Goal: Information Seeking & Learning: Learn about a topic

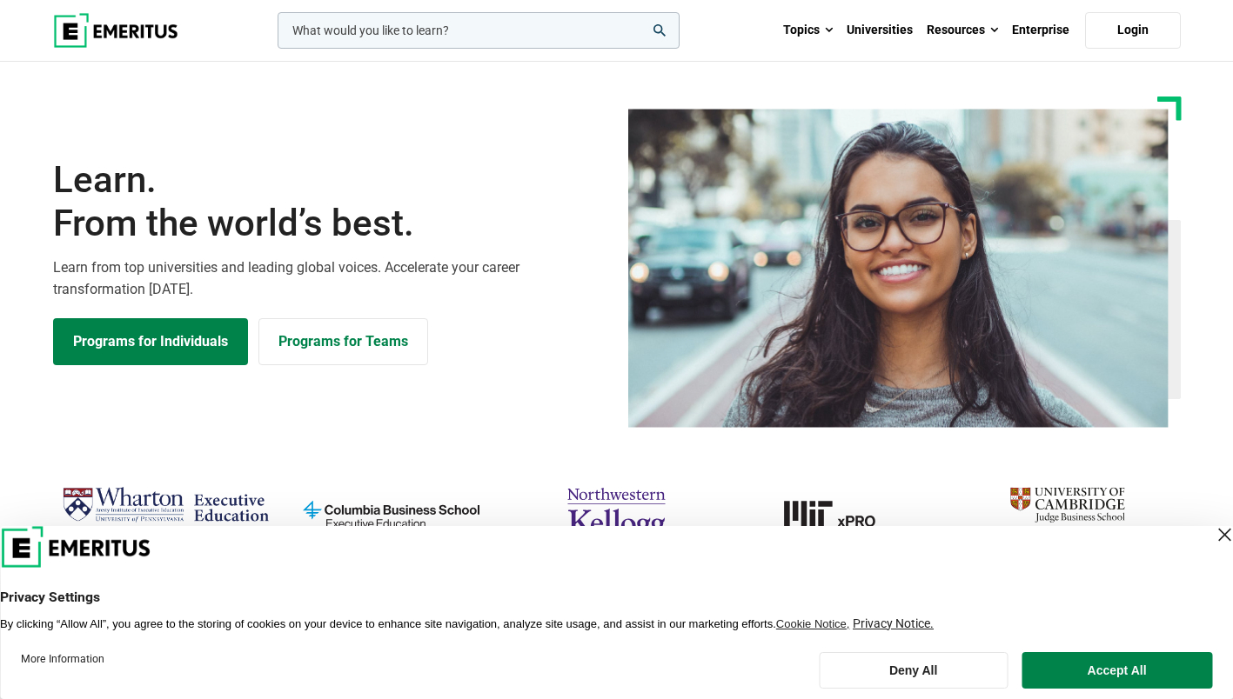
scroll to position [174, 0]
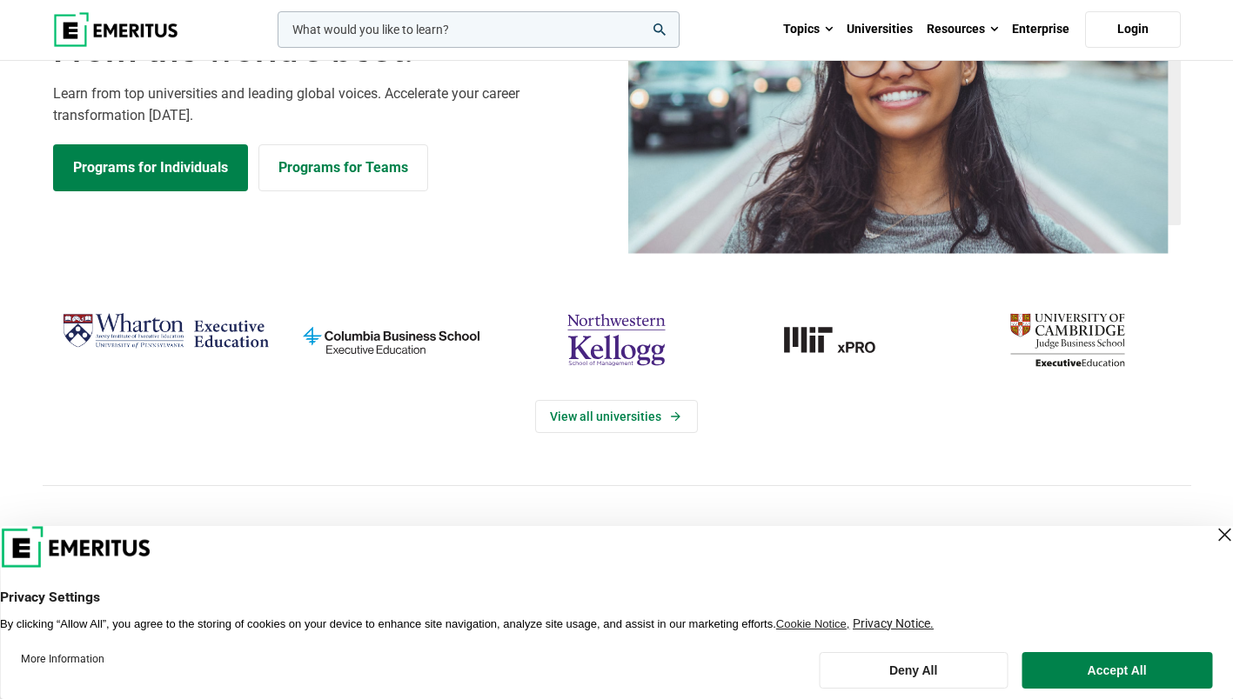
click at [1069, 665] on button "Accept All" at bounding box center [1116, 670] width 190 height 37
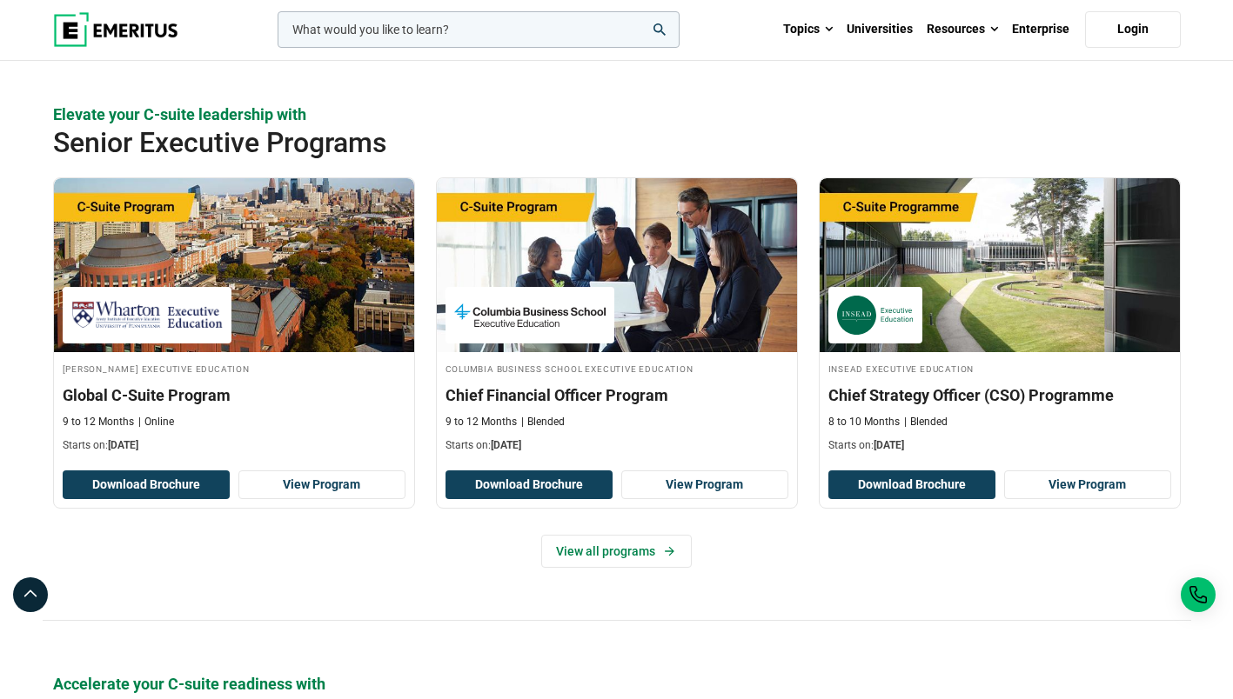
scroll to position [0, 0]
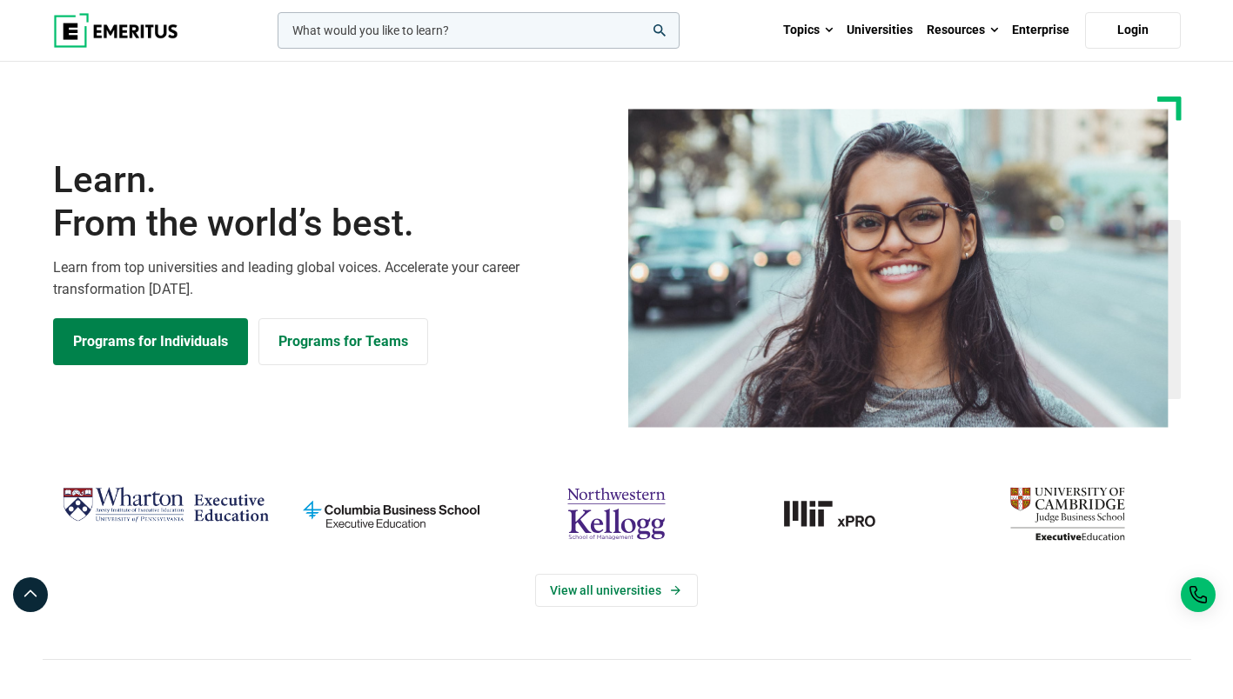
click at [357, 36] on input "woocommerce-product-search-field-0" at bounding box center [478, 30] width 402 height 37
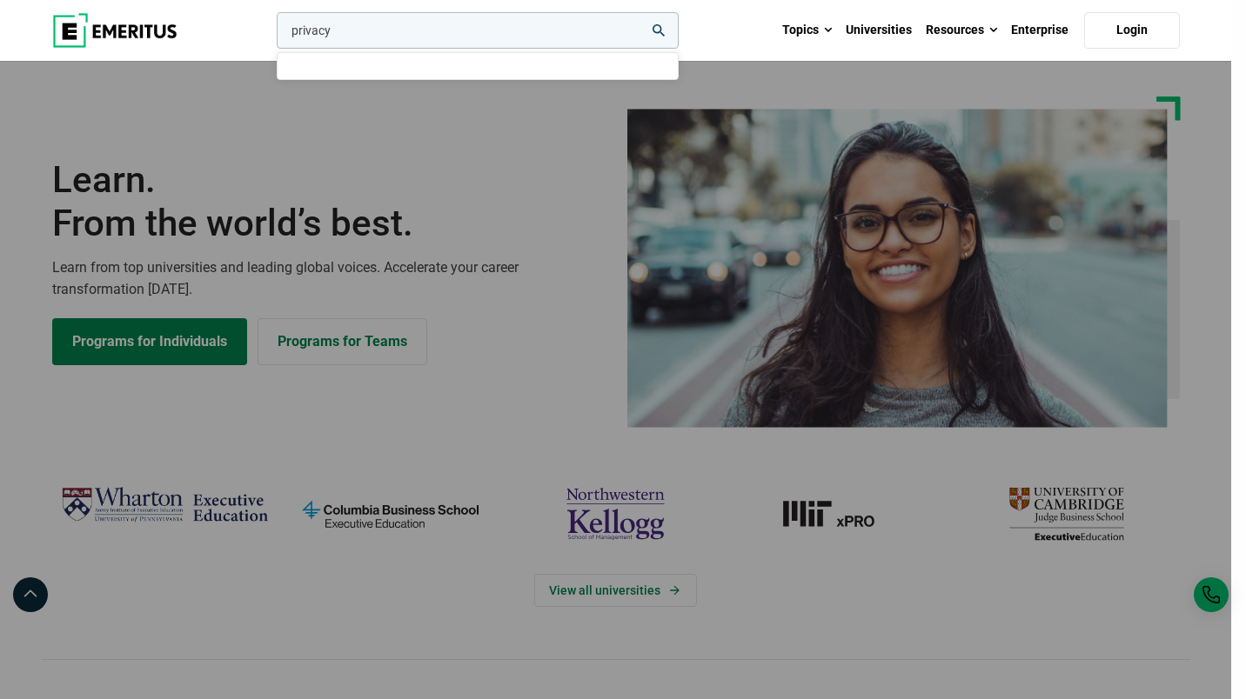
type input "privacy"
click at [273, 35] on button "search" at bounding box center [273, 35] width 0 height 0
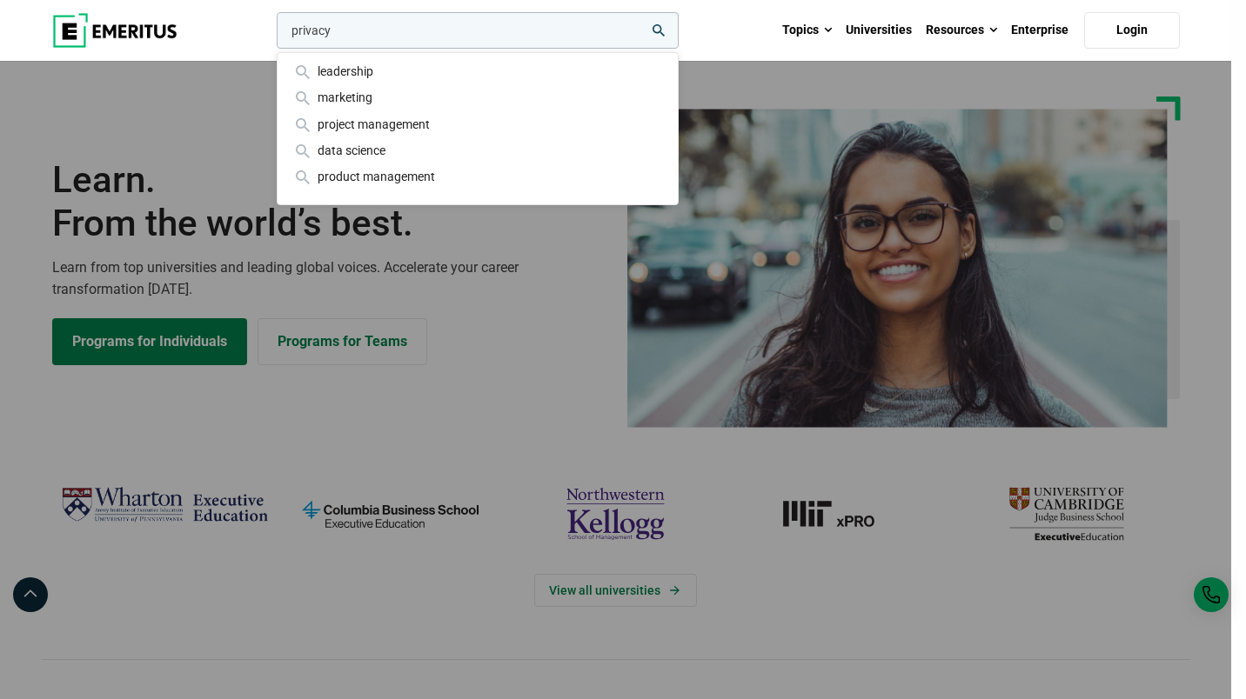
click at [273, 35] on button "search" at bounding box center [273, 35] width 0 height 0
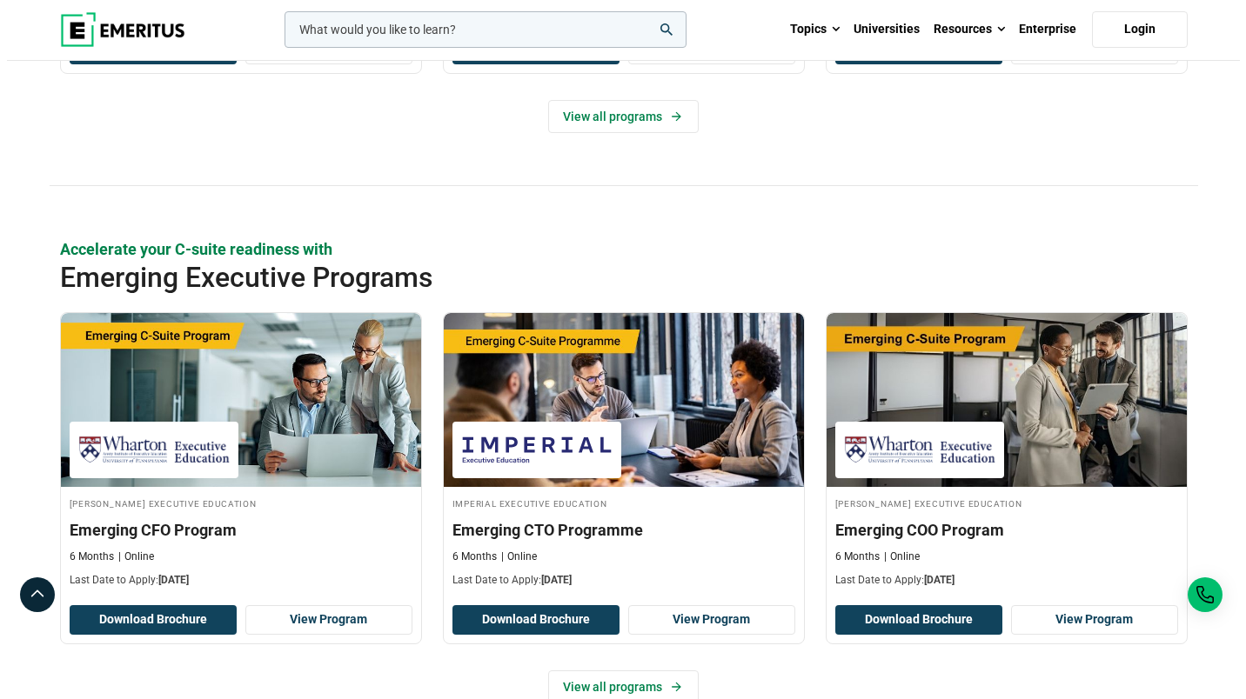
scroll to position [174, 0]
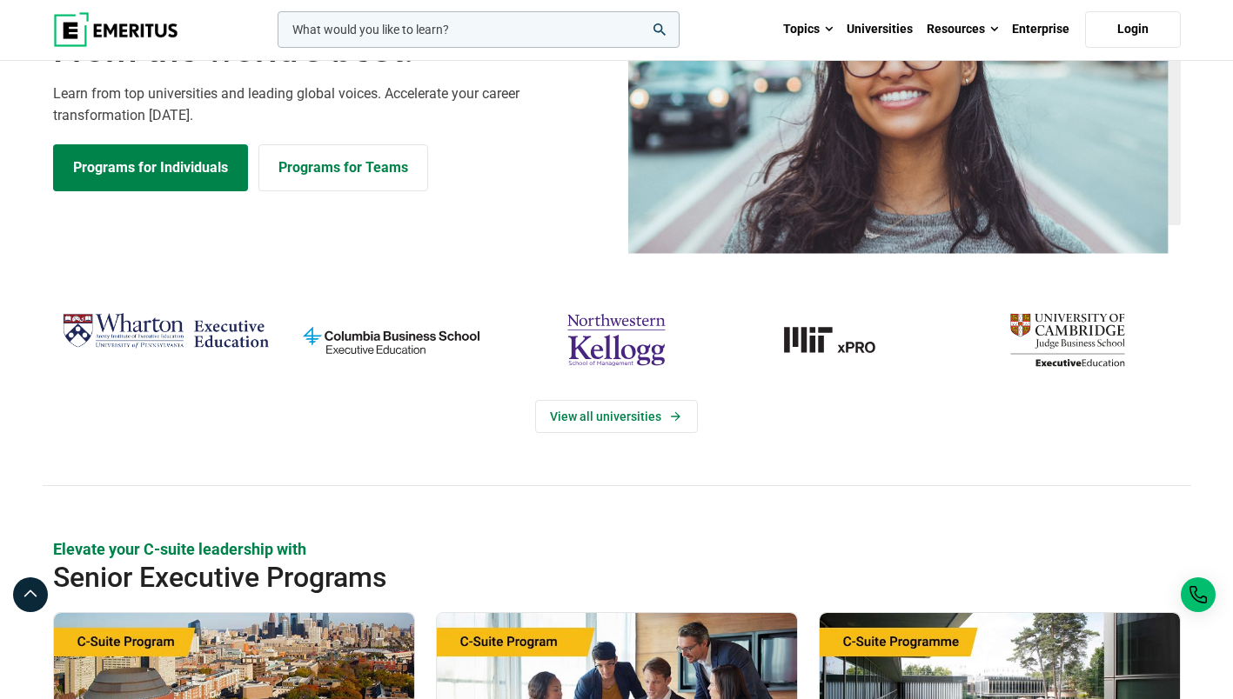
click at [430, 23] on input "woocommerce-product-search-field-0" at bounding box center [478, 29] width 402 height 37
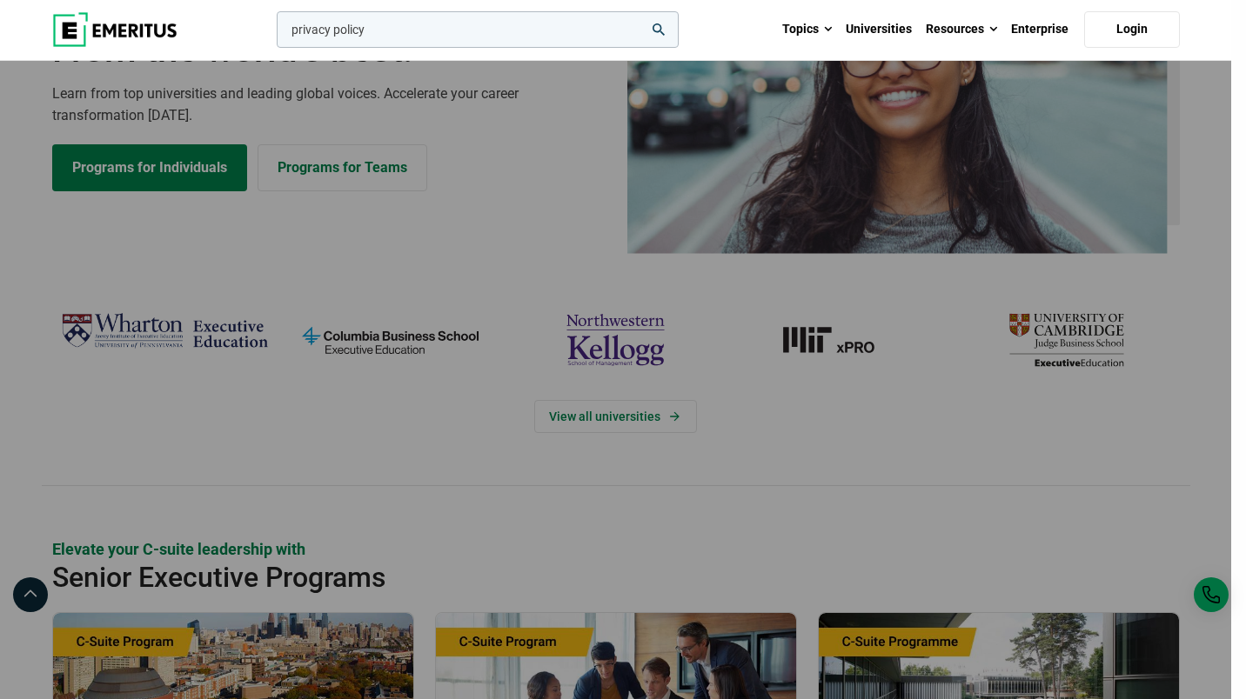
type input "privacy policy"
click at [273, 34] on button "search" at bounding box center [273, 34] width 0 height 0
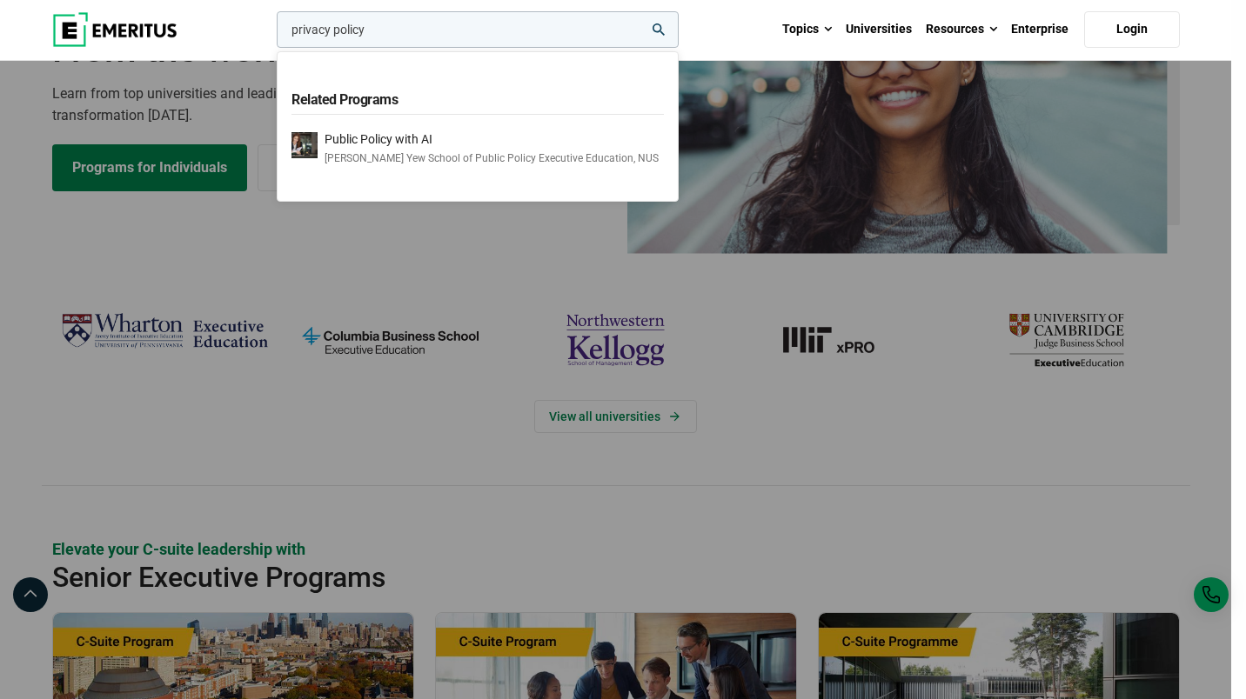
click at [273, 34] on button "search" at bounding box center [273, 34] width 0 height 0
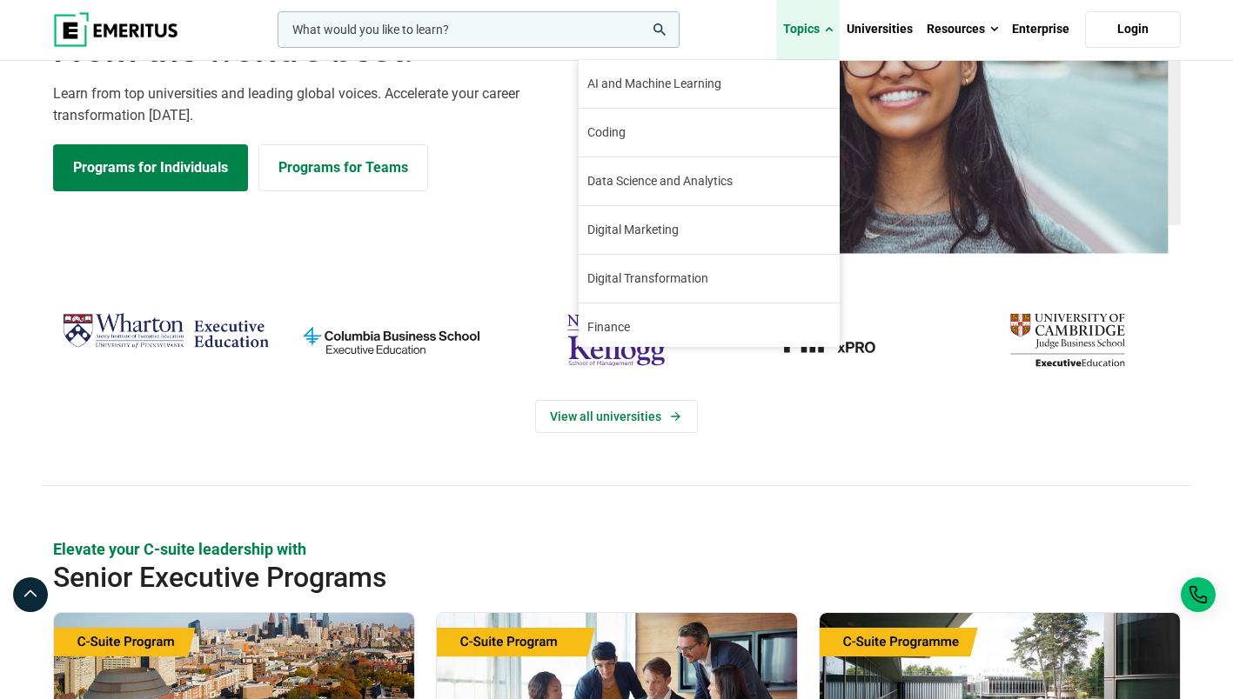
click at [816, 28] on link "Topics" at bounding box center [807, 29] width 63 height 61
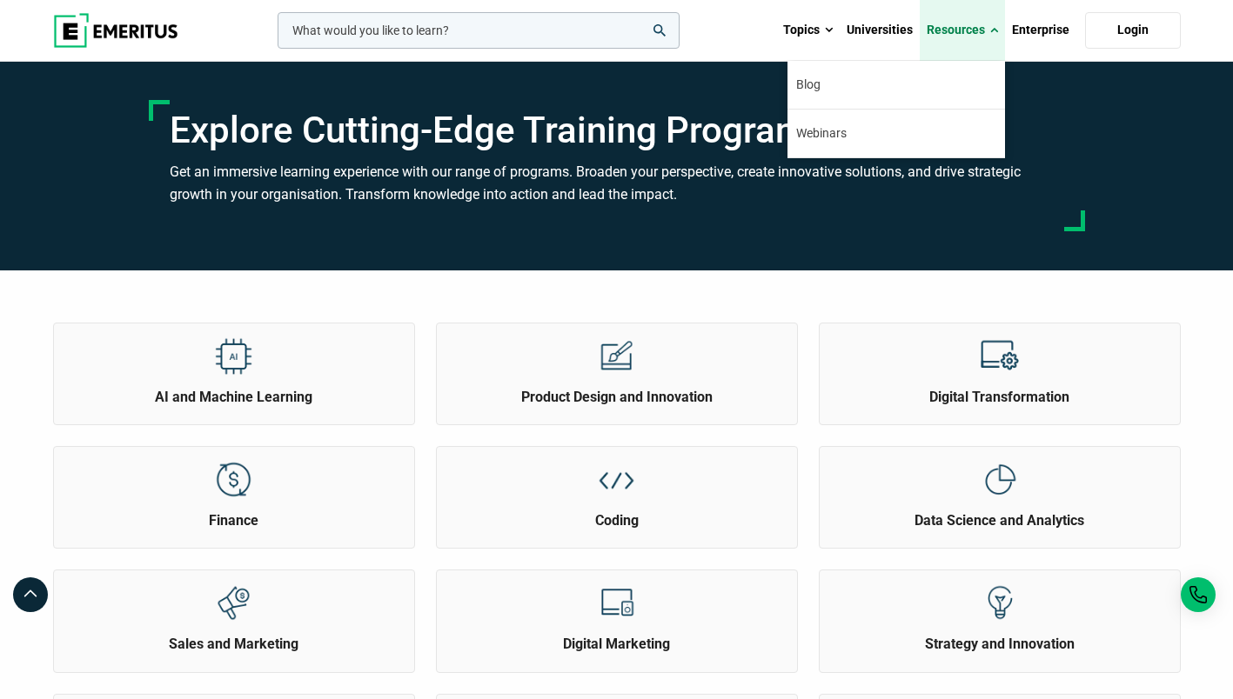
click at [964, 24] on link "Resources" at bounding box center [961, 30] width 85 height 61
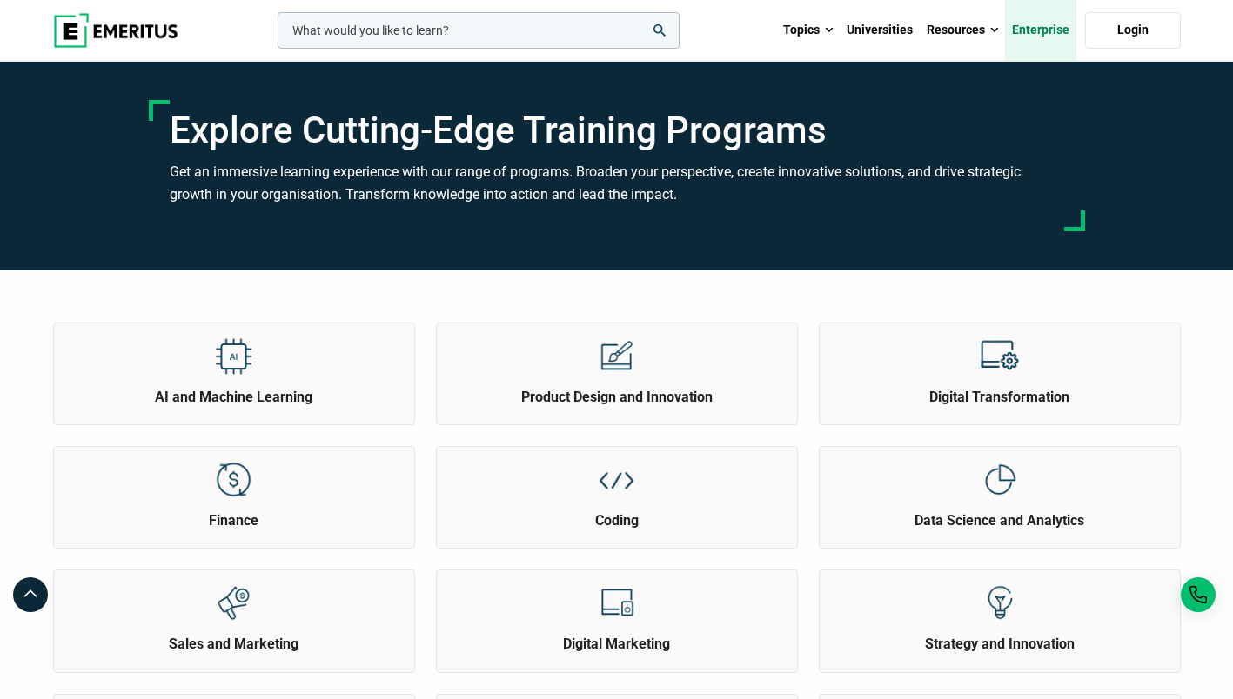
click at [1055, 33] on link "Enterprise" at bounding box center [1040, 30] width 71 height 61
